Goal: Task Accomplishment & Management: Use online tool/utility

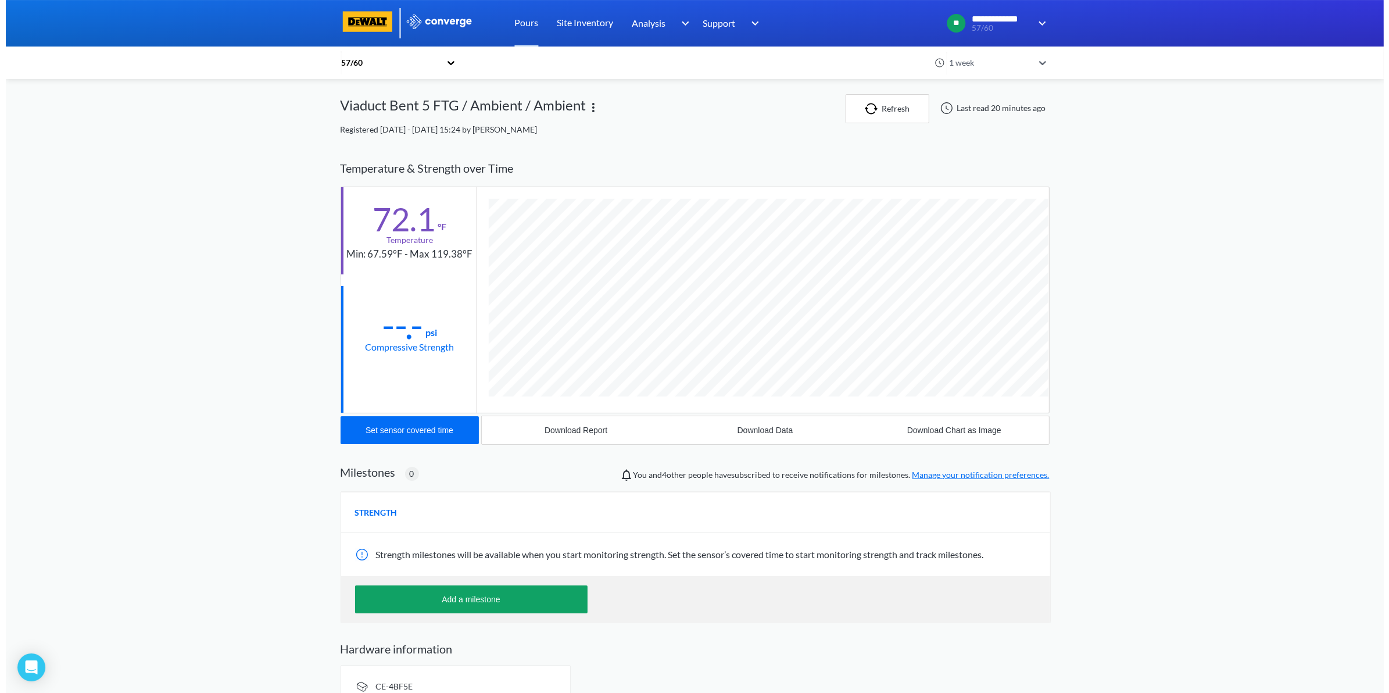
scroll to position [614, 709]
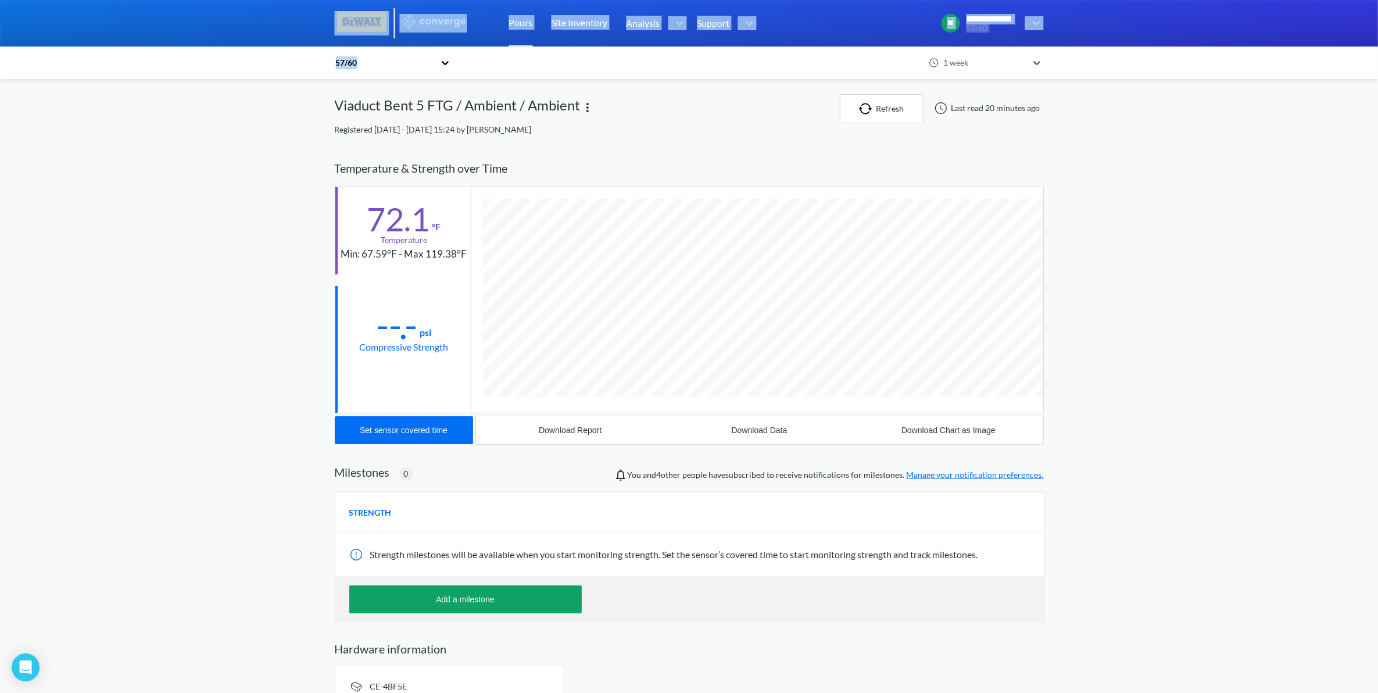
click at [276, 47] on div "**********" at bounding box center [689, 358] width 1378 height 717
click at [509, 27] on link "Pours" at bounding box center [521, 23] width 24 height 47
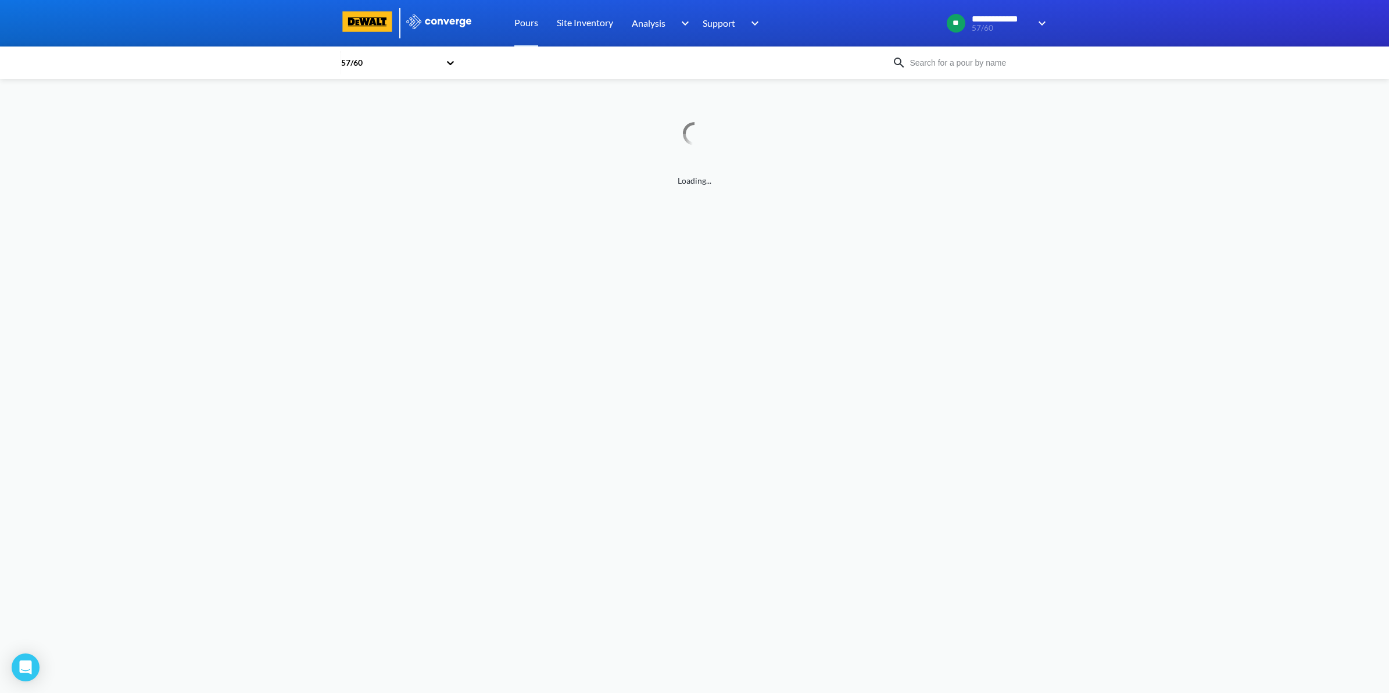
click at [446, 210] on body "**********" at bounding box center [694, 346] width 1389 height 693
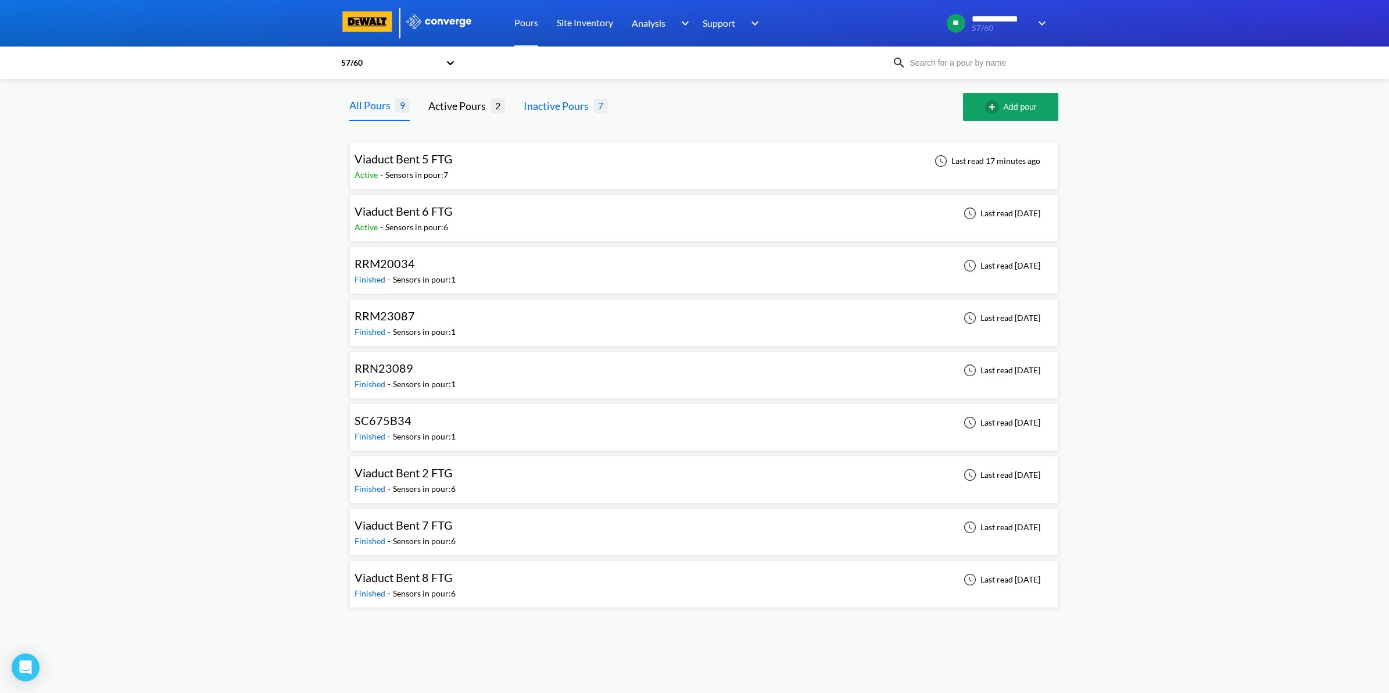
click at [548, 105] on div "Inactive Pours" at bounding box center [559, 106] width 70 height 16
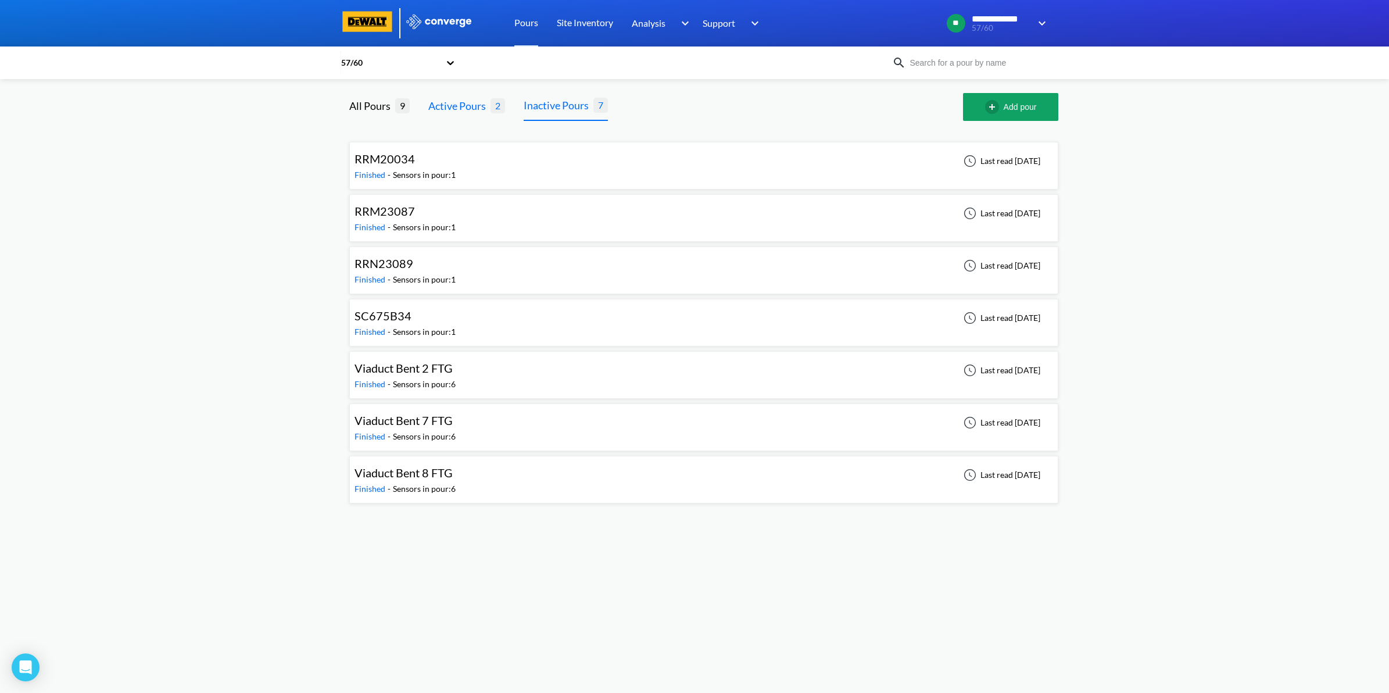
click at [476, 106] on div "Active Pours" at bounding box center [459, 106] width 62 height 16
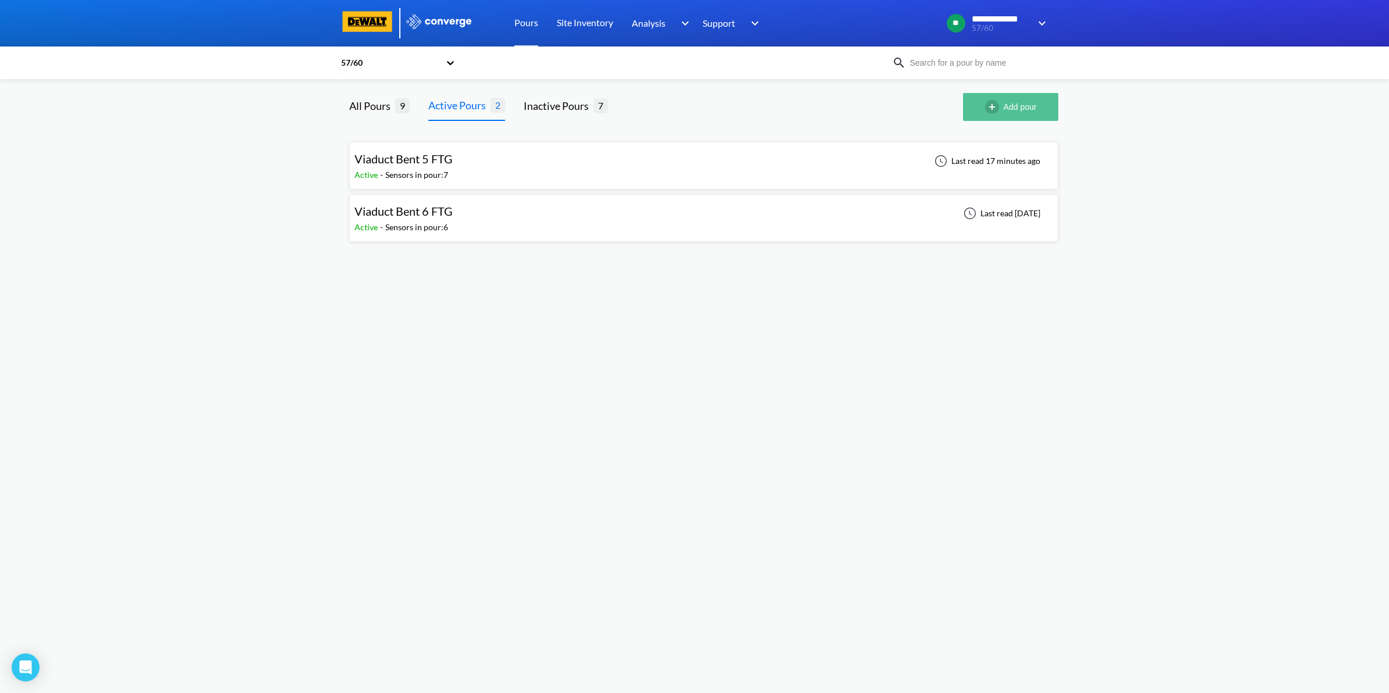
click at [1031, 109] on button "Add pour" at bounding box center [1010, 107] width 95 height 28
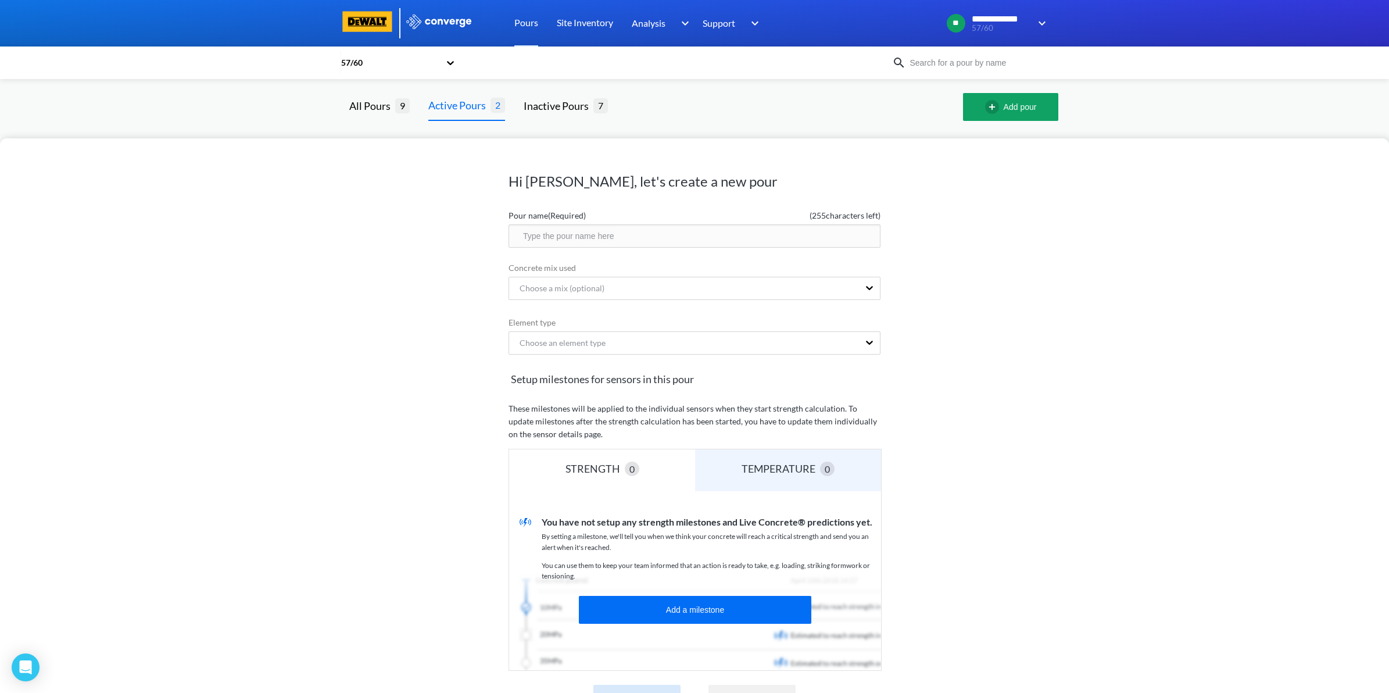
drag, startPoint x: 661, startPoint y: 235, endPoint x: 653, endPoint y: 239, distance: 8.9
click at [653, 239] on input "text" at bounding box center [695, 235] width 372 height 23
type input "Bent 3"
click at [730, 121] on div "Hi [PERSON_NAME], let's create a new pour Pour name (Required) ( 249 characters…" at bounding box center [694, 346] width 1389 height 693
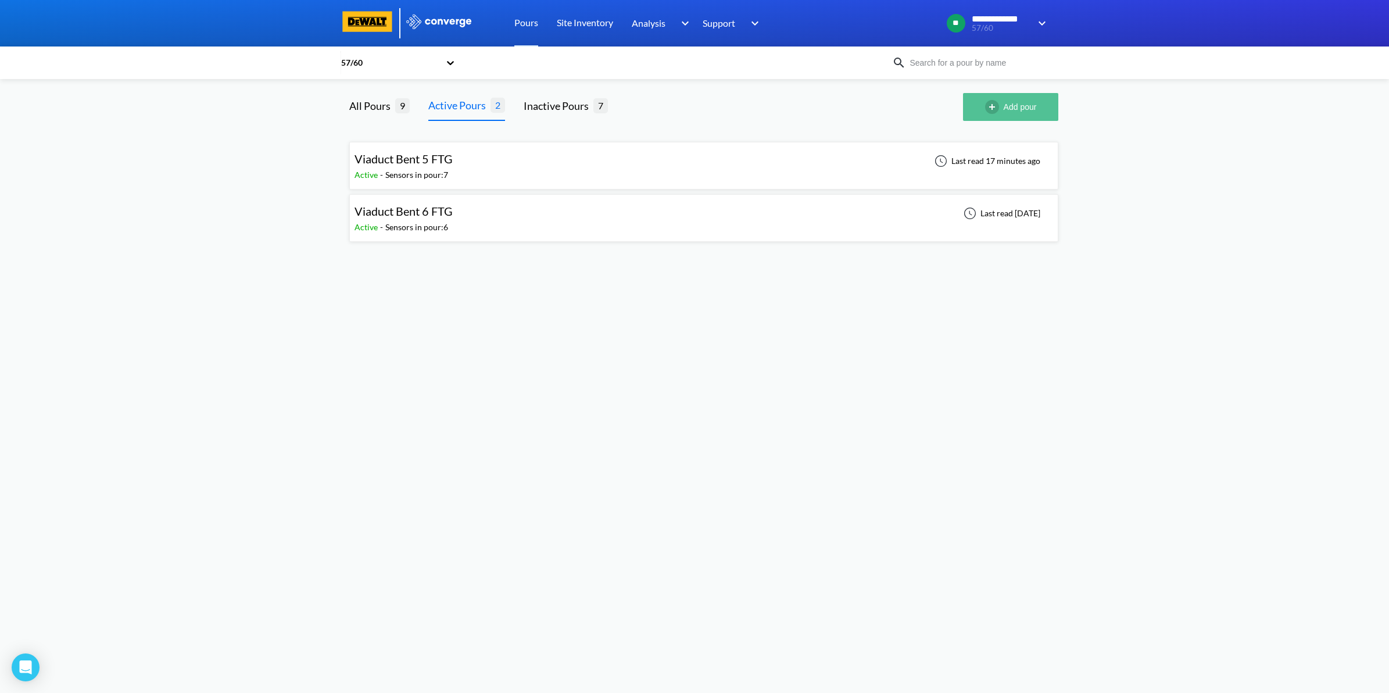
click at [987, 105] on img "button" at bounding box center [994, 107] width 19 height 14
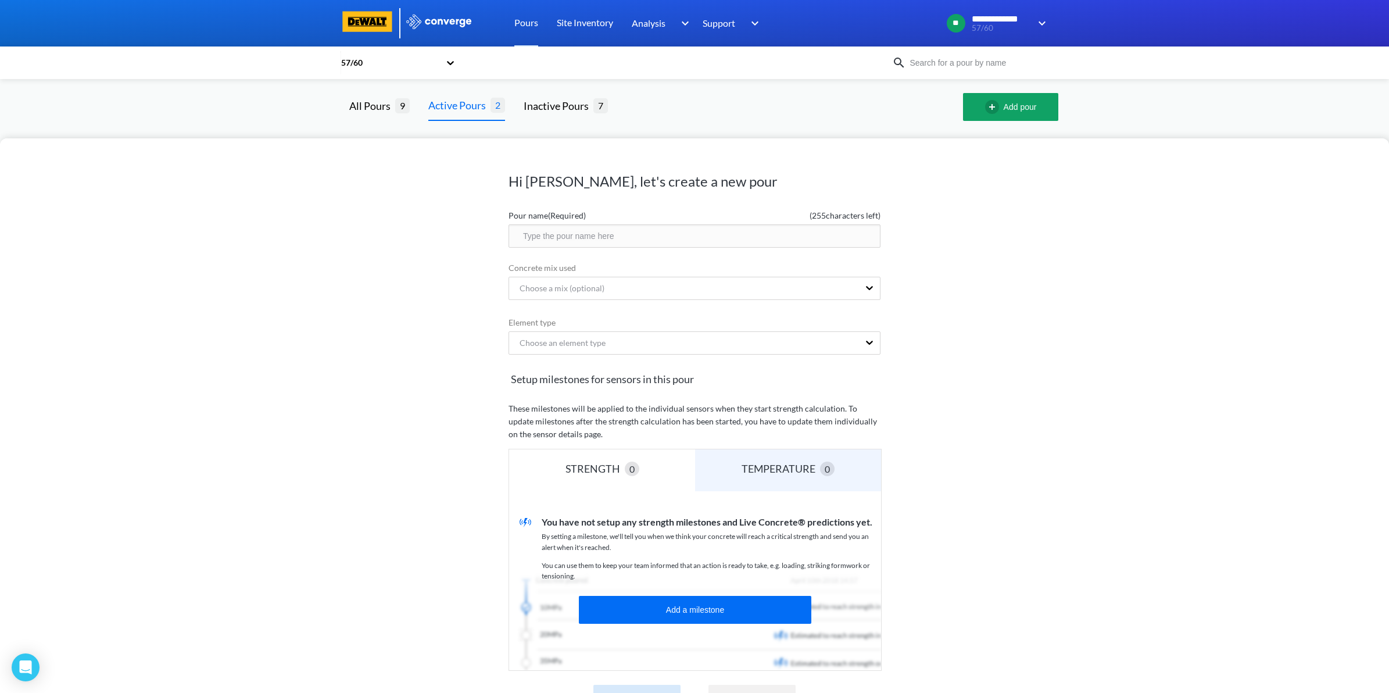
click at [650, 234] on input "text" at bounding box center [695, 235] width 372 height 23
type input "Viaduct Bent 3 FTG"
click at [632, 297] on div "Choose a mix (optional)" at bounding box center [684, 288] width 350 height 22
drag, startPoint x: 1035, startPoint y: 301, endPoint x: 989, endPoint y: 317, distance: 48.2
click at [1035, 301] on div "Hi [PERSON_NAME], let's create a new pour Pour name (Required) ( 237 characters…" at bounding box center [694, 415] width 1389 height 555
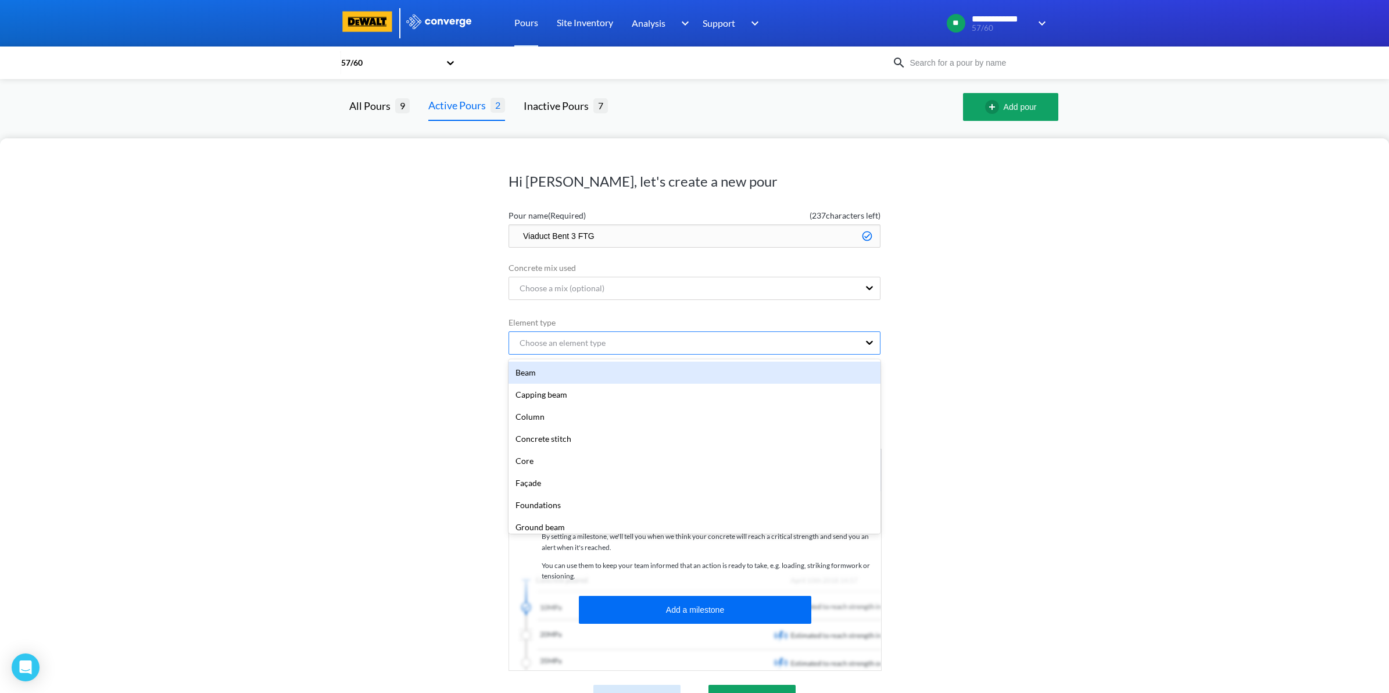
click at [744, 344] on div "Choose an element type" at bounding box center [684, 343] width 350 height 22
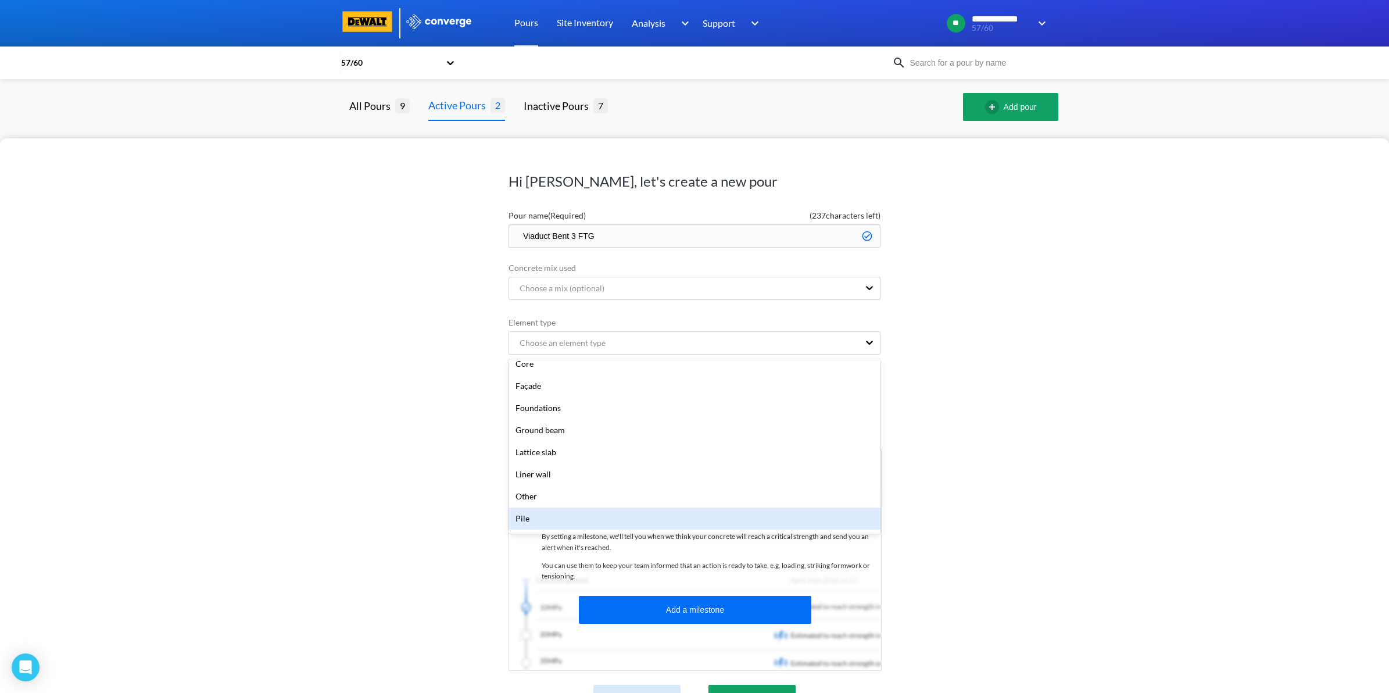
scroll to position [53, 0]
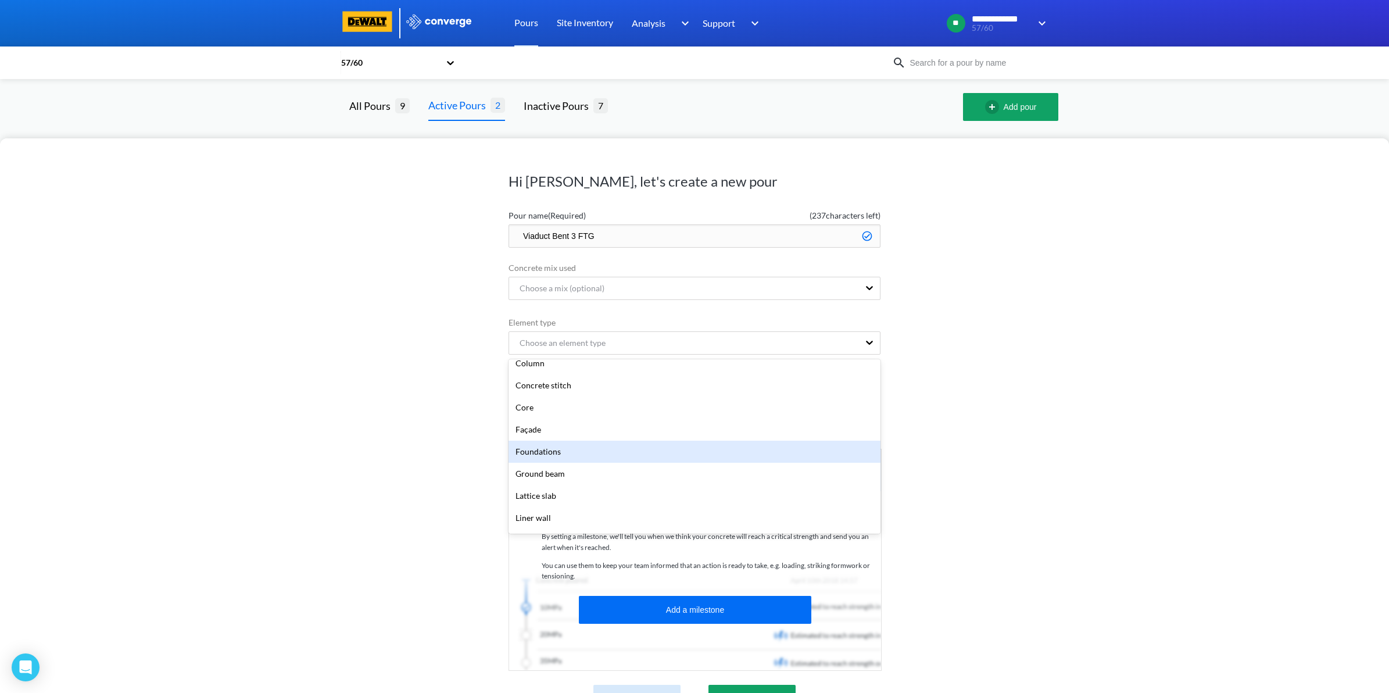
click at [590, 456] on div "Foundations" at bounding box center [695, 452] width 372 height 22
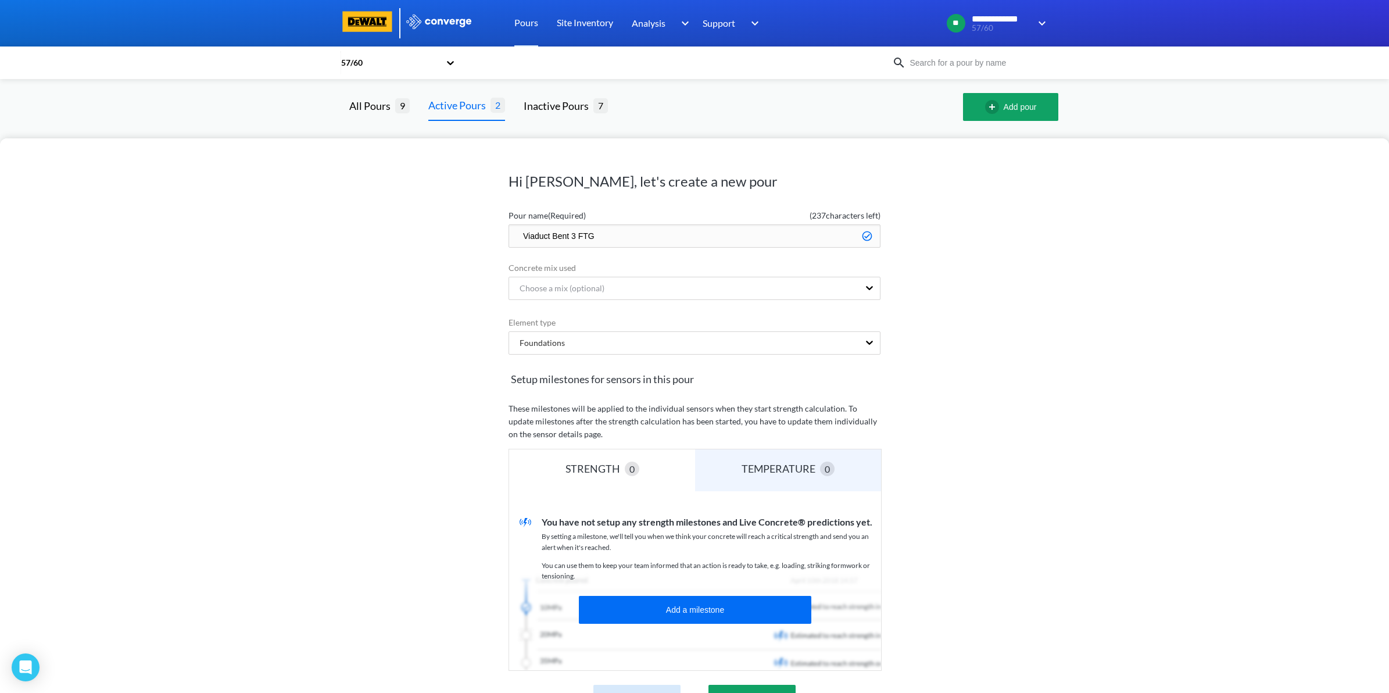
scroll to position [48, 0]
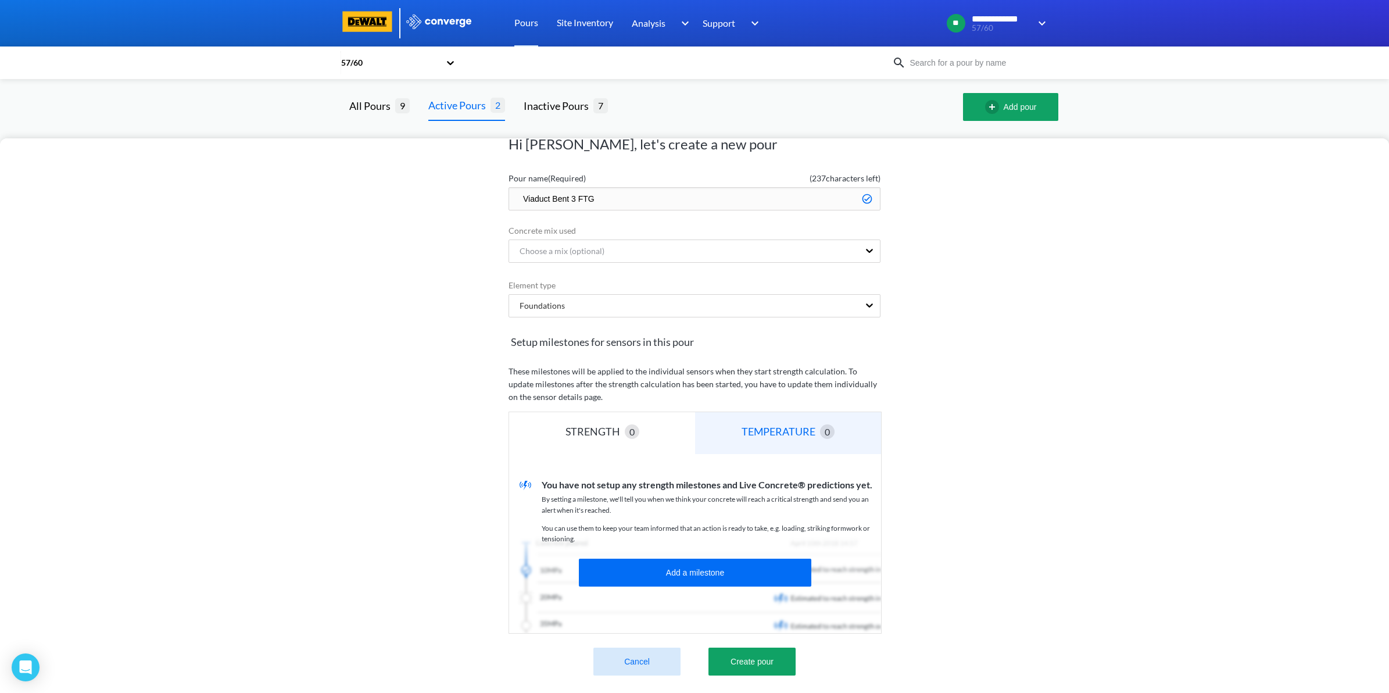
click at [787, 431] on div "TEMPERATURE 0" at bounding box center [788, 433] width 186 height 42
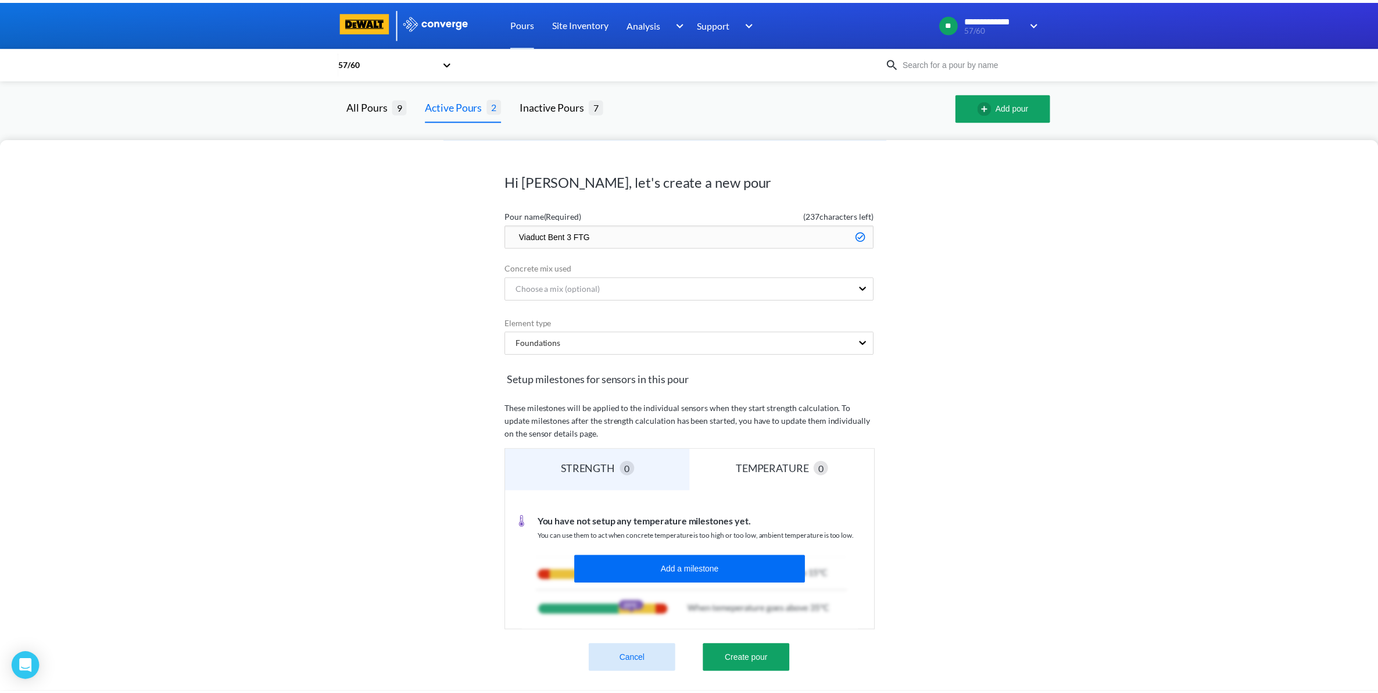
scroll to position [9, 0]
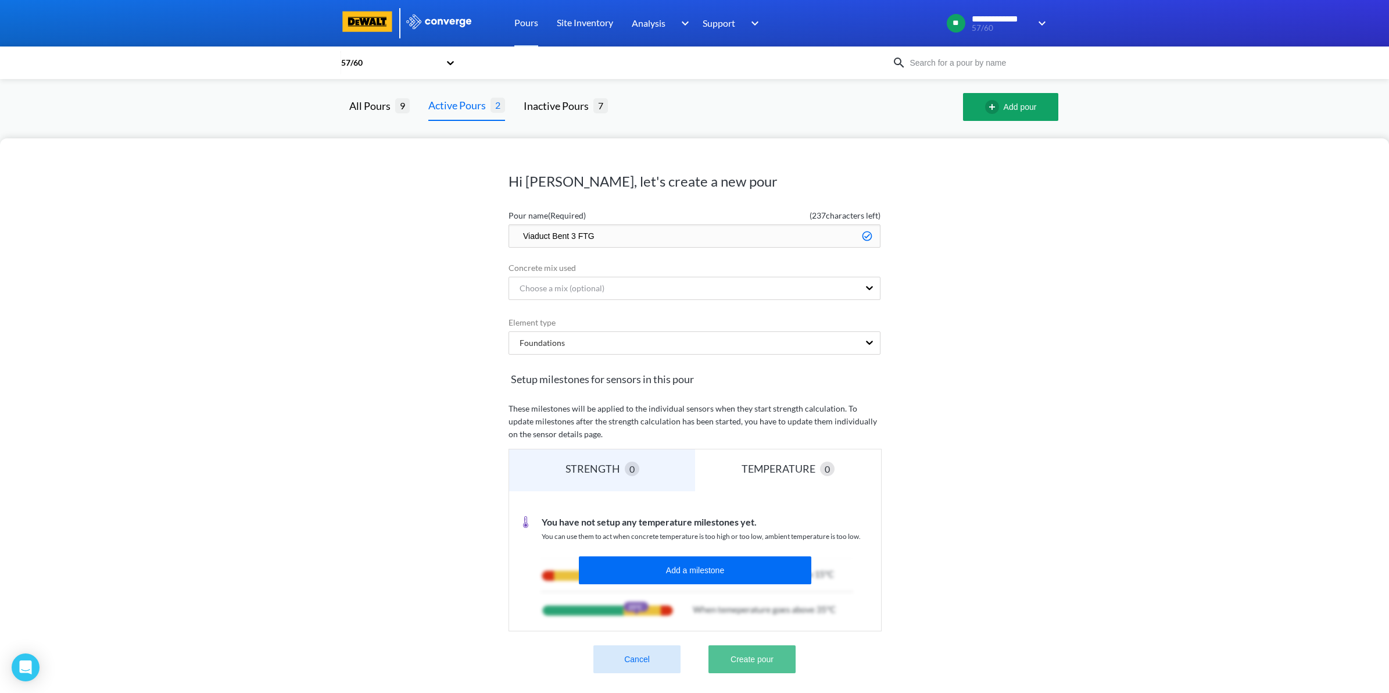
click at [750, 655] on button "Create pour" at bounding box center [752, 659] width 87 height 28
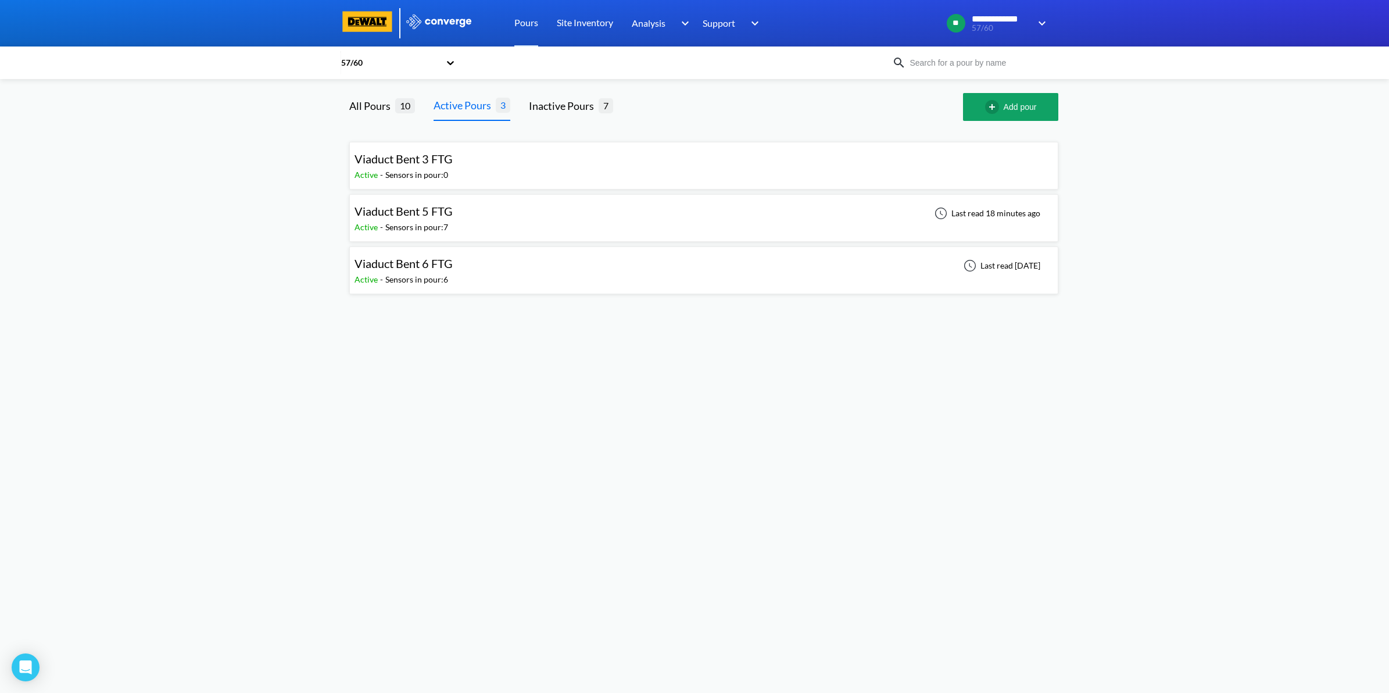
click at [856, 145] on div "Viaduct Bent 3 FTG Active - Sensors in pour: 0" at bounding box center [703, 166] width 709 height 48
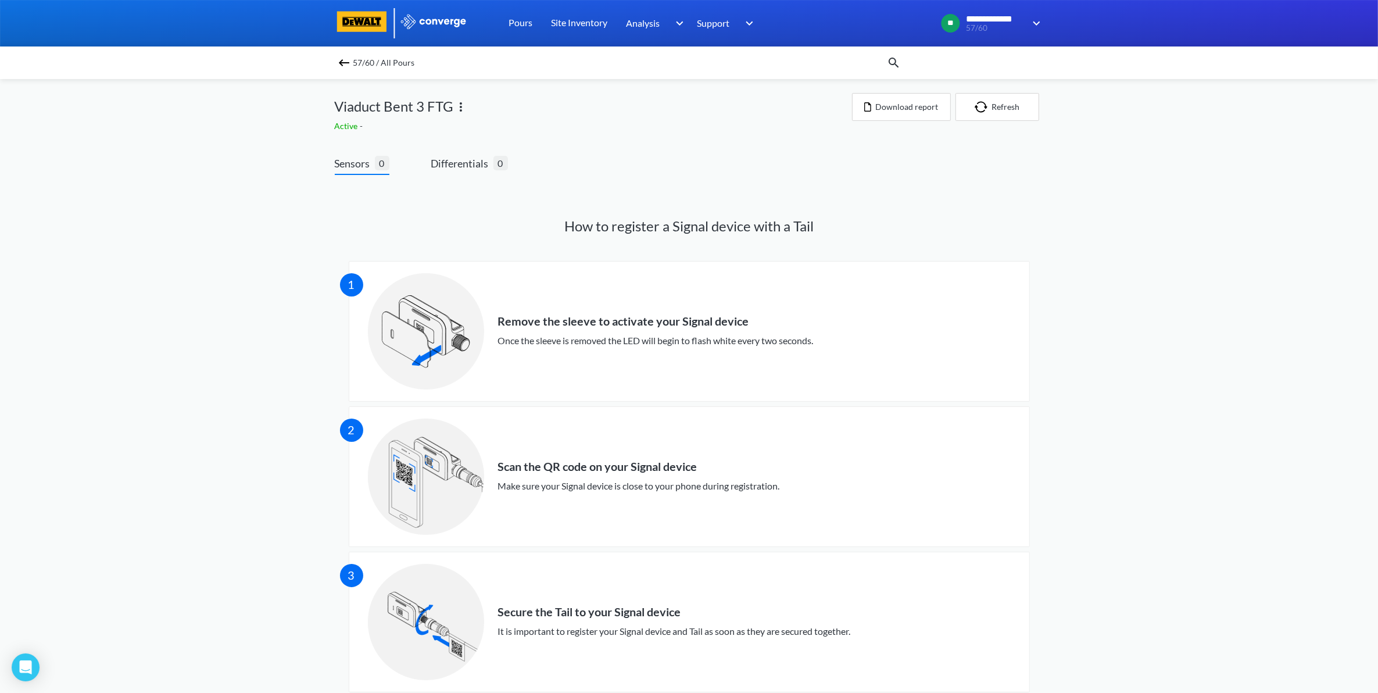
click at [460, 110] on img at bounding box center [461, 107] width 14 height 14
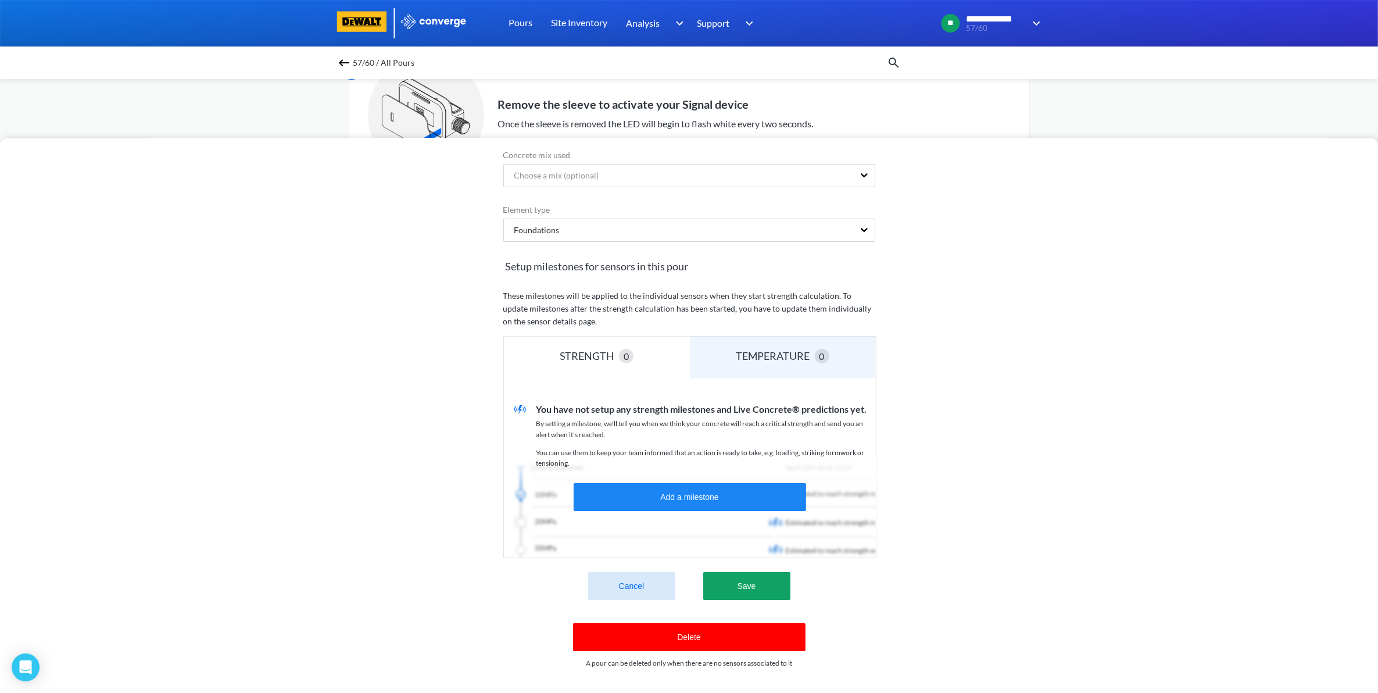
scroll to position [218, 0]
click at [716, 483] on button "Add a milestone" at bounding box center [690, 497] width 233 height 28
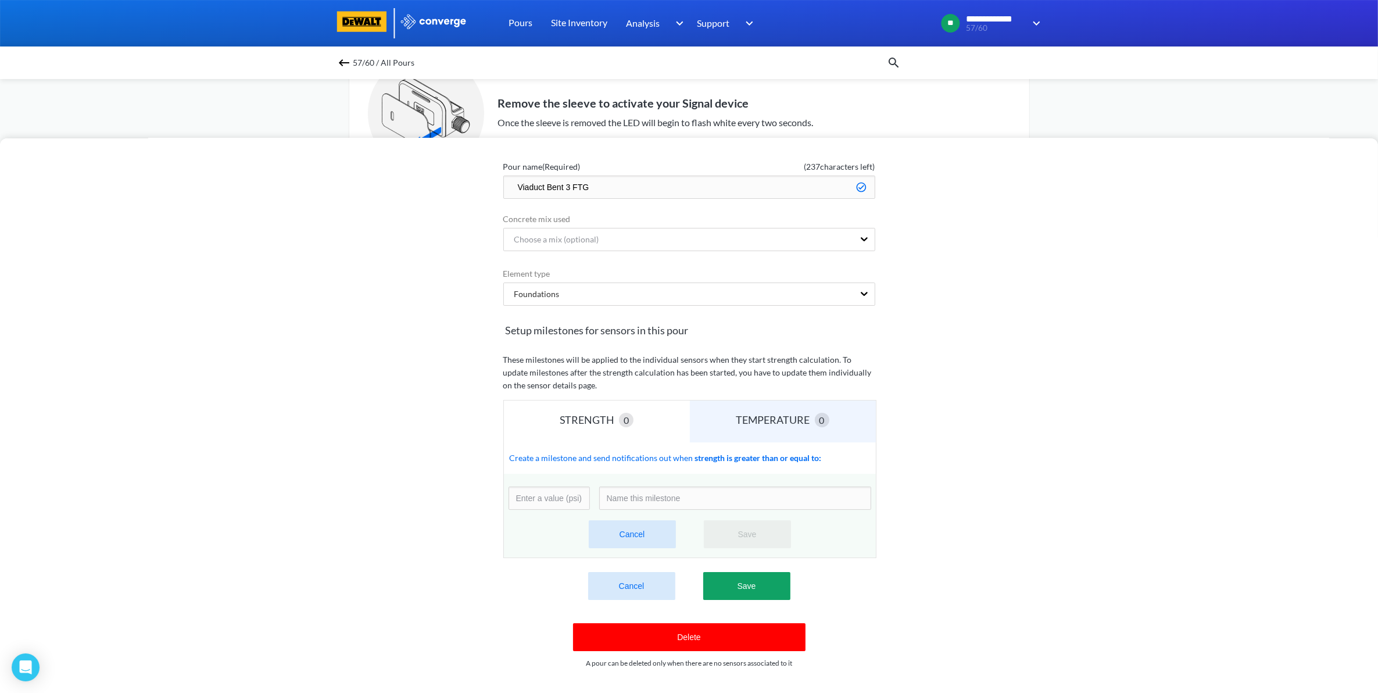
scroll to position [60, 0]
click at [778, 414] on div "TEMPERATURE" at bounding box center [776, 420] width 78 height 16
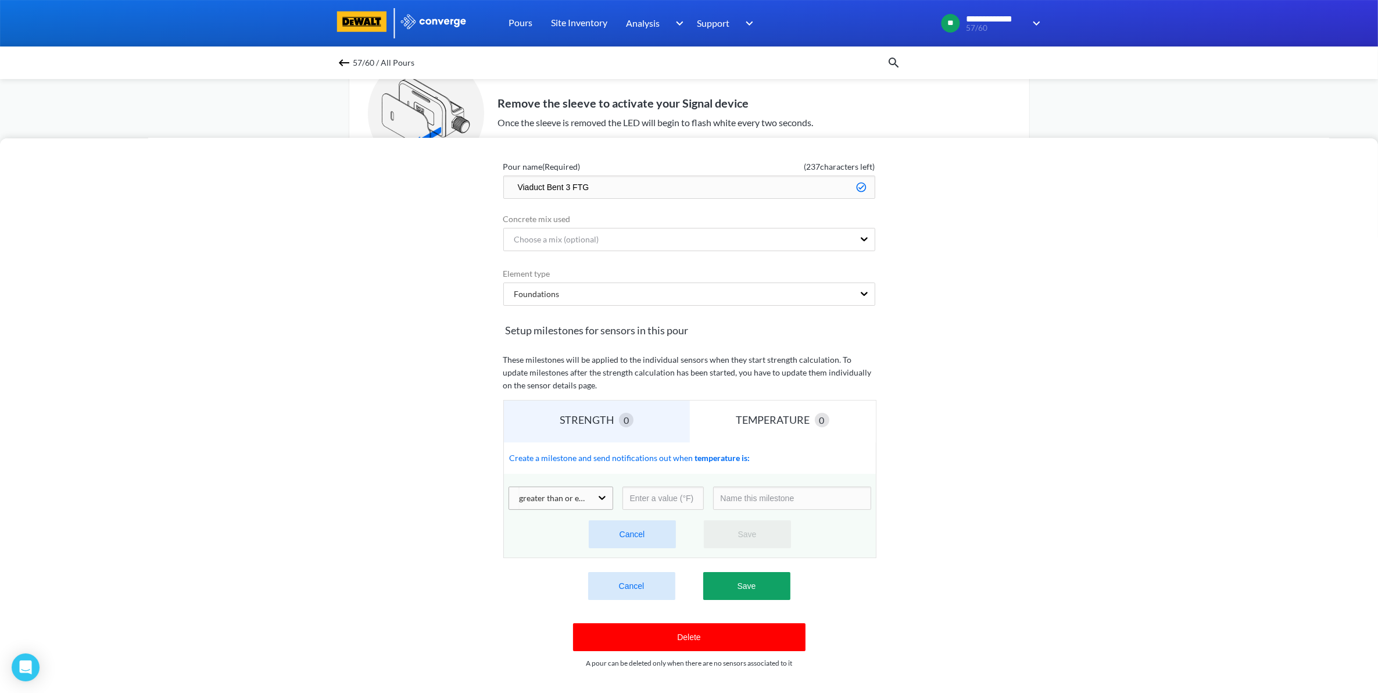
click at [570, 492] on div "greater than or equal to" at bounding box center [549, 498] width 78 height 13
click at [573, 517] on div "greater than" at bounding box center [561, 528] width 105 height 22
click at [580, 489] on div "greater than" at bounding box center [550, 498] width 83 height 22
click at [539, 539] on div "greater than or equal to" at bounding box center [561, 550] width 105 height 22
click at [570, 493] on div "greater than or equal to" at bounding box center [550, 498] width 83 height 22
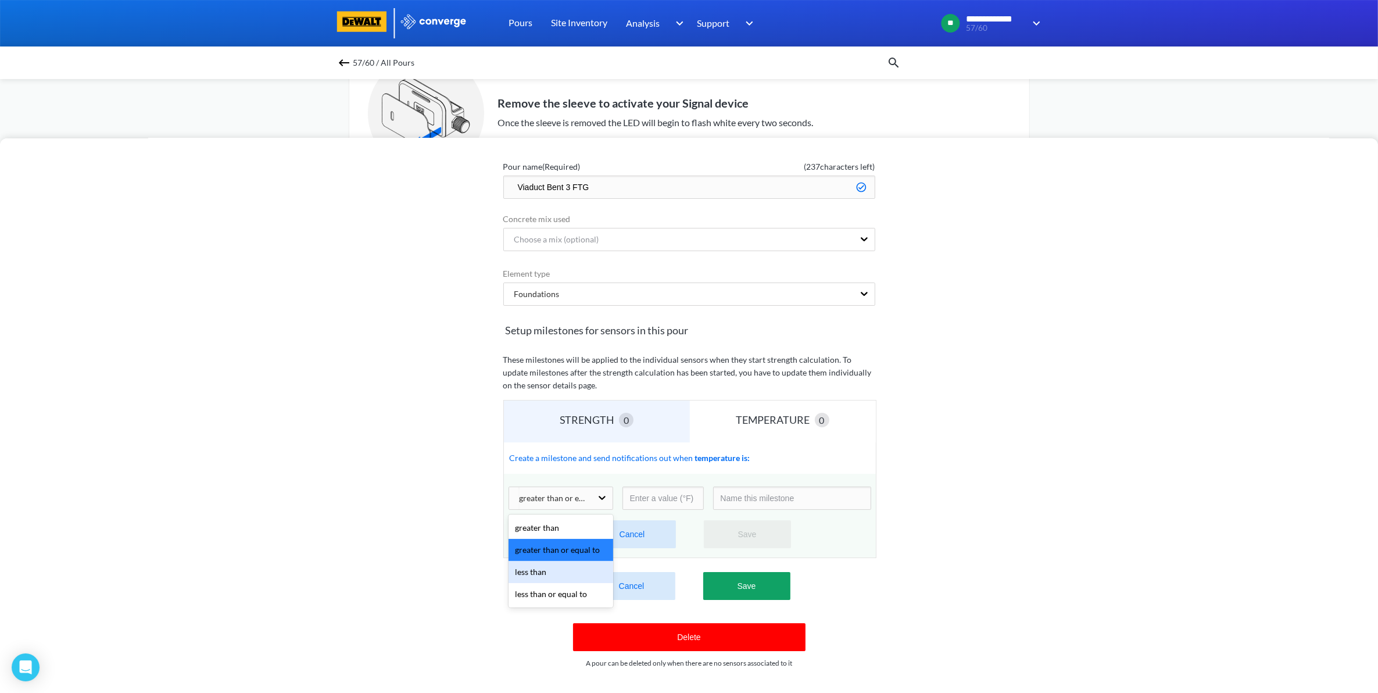
drag, startPoint x: 561, startPoint y: 555, endPoint x: 560, endPoint y: 548, distance: 7.6
click at [560, 561] on div "less than" at bounding box center [561, 572] width 105 height 22
drag, startPoint x: 571, startPoint y: 486, endPoint x: 570, endPoint y: 492, distance: 6.6
click at [571, 488] on div "less than" at bounding box center [550, 498] width 83 height 22
click at [541, 583] on div "less than or equal to" at bounding box center [561, 594] width 105 height 22
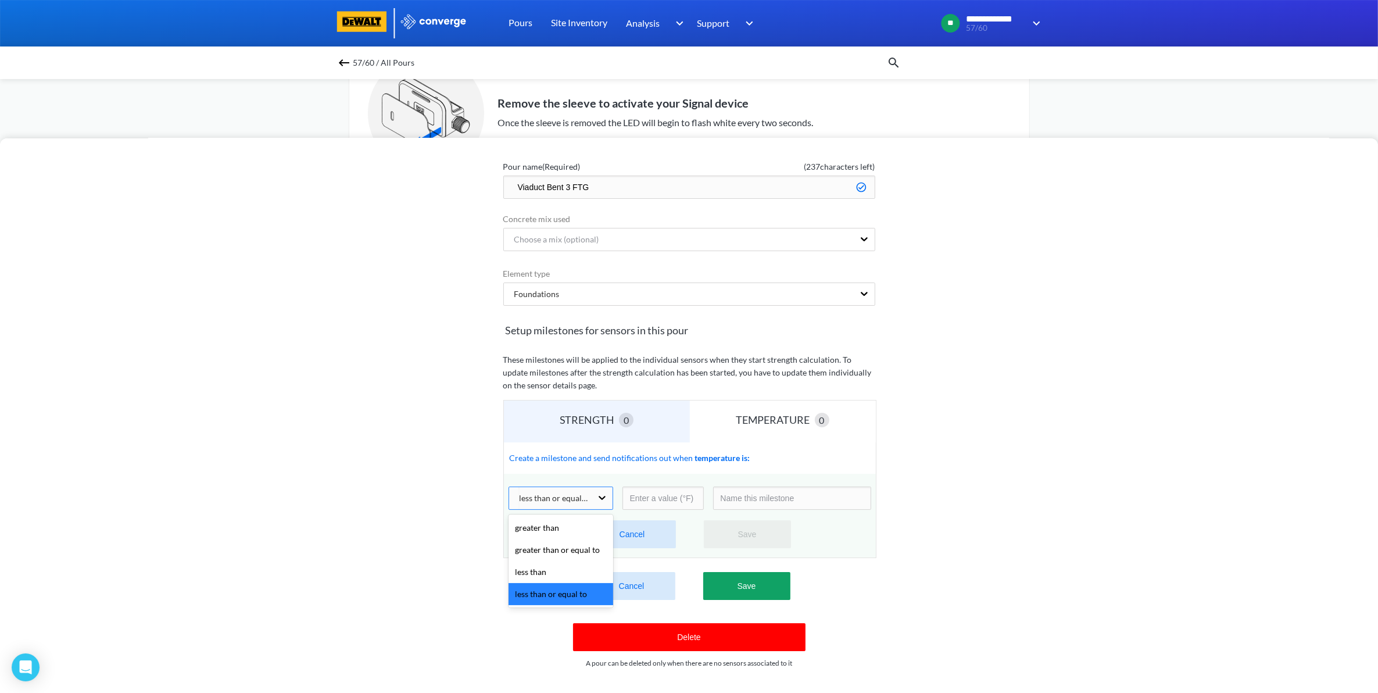
click at [573, 495] on div "less than or equal to" at bounding box center [550, 498] width 83 height 22
drag, startPoint x: 1297, startPoint y: 431, endPoint x: 1268, endPoint y: 428, distance: 29.7
click at [1297, 431] on div "Edit Pour: Viaduct Bent 3 FTG Pour name (Required) ( 237 characters left) Viadu…" at bounding box center [689, 415] width 1378 height 555
click at [644, 427] on div "STRENGTH 0" at bounding box center [597, 422] width 186 height 42
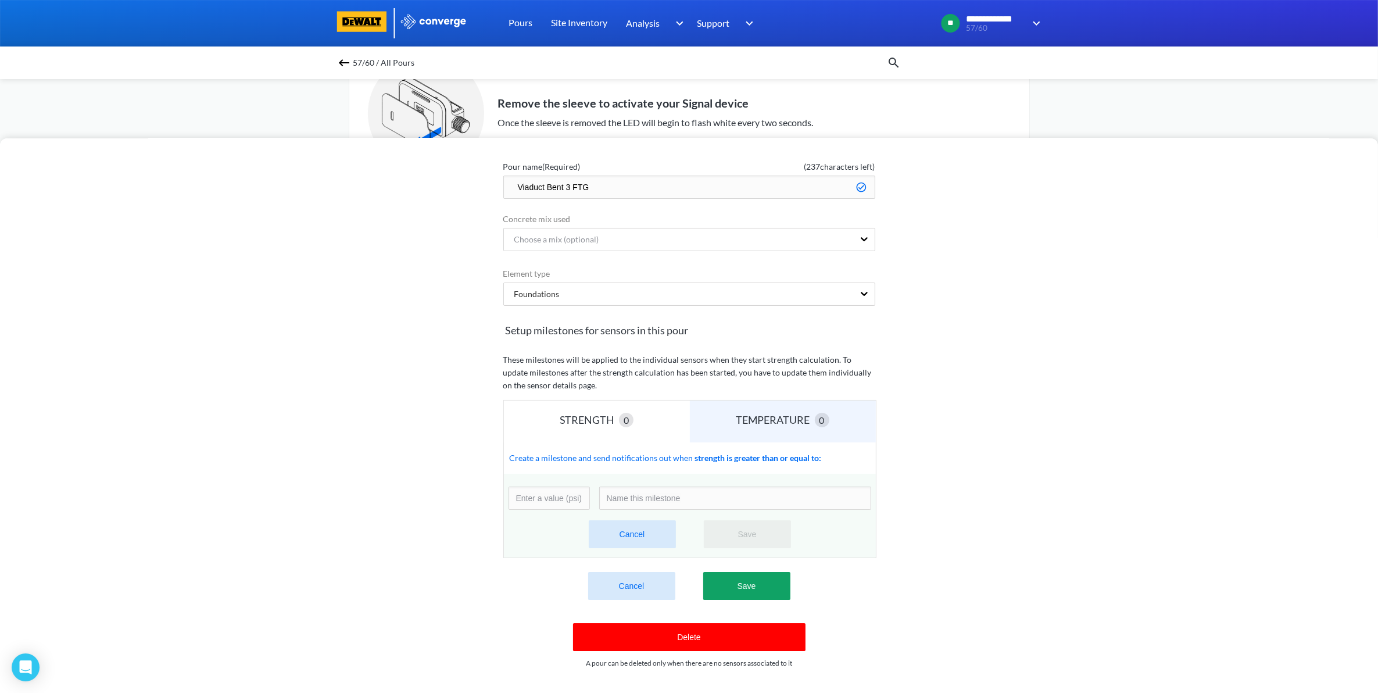
click at [644, 583] on button "Cancel" at bounding box center [631, 586] width 87 height 28
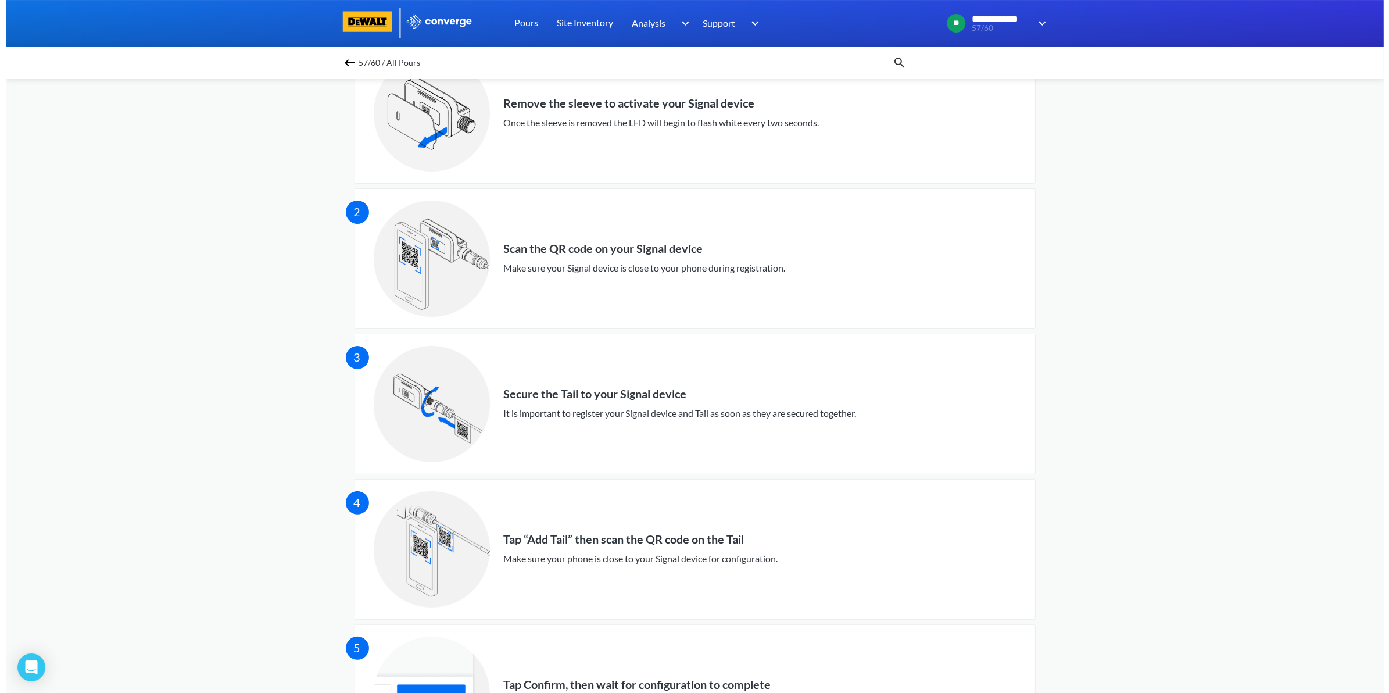
scroll to position [0, 0]
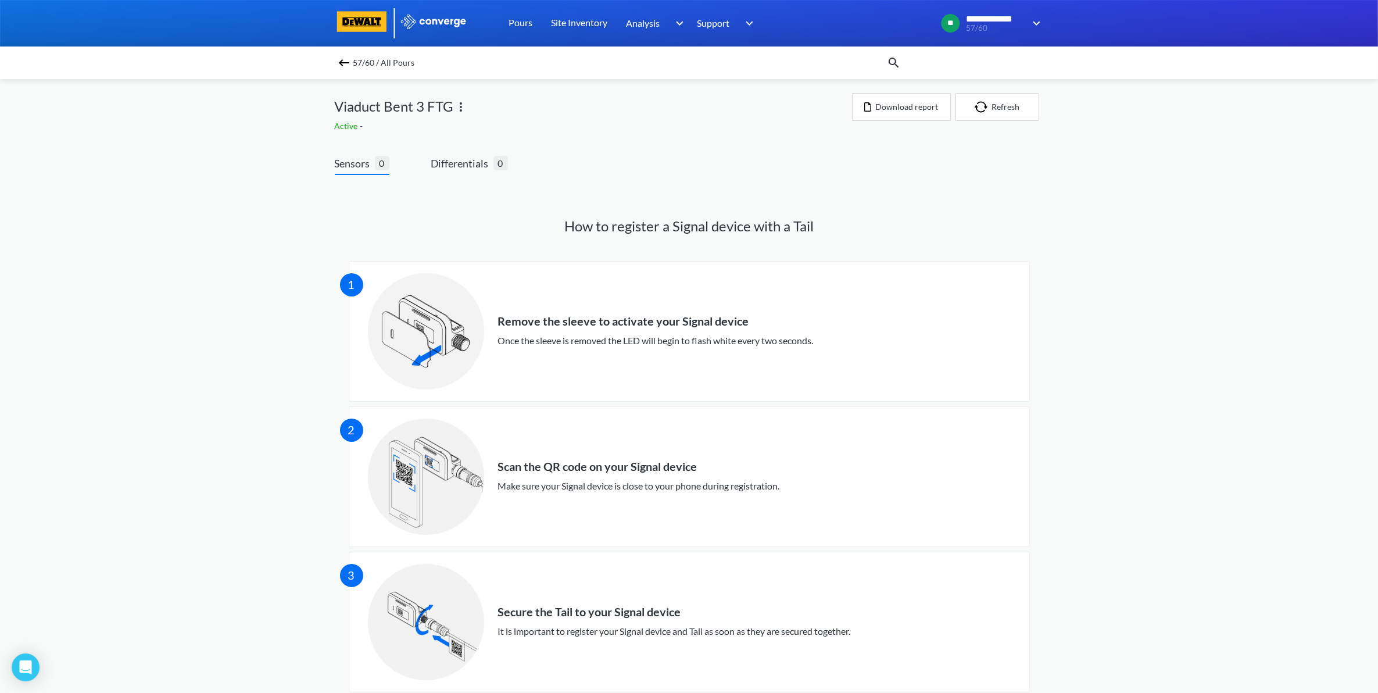
click at [349, 62] on img at bounding box center [344, 63] width 14 height 14
